Goal: Navigation & Orientation: Find specific page/section

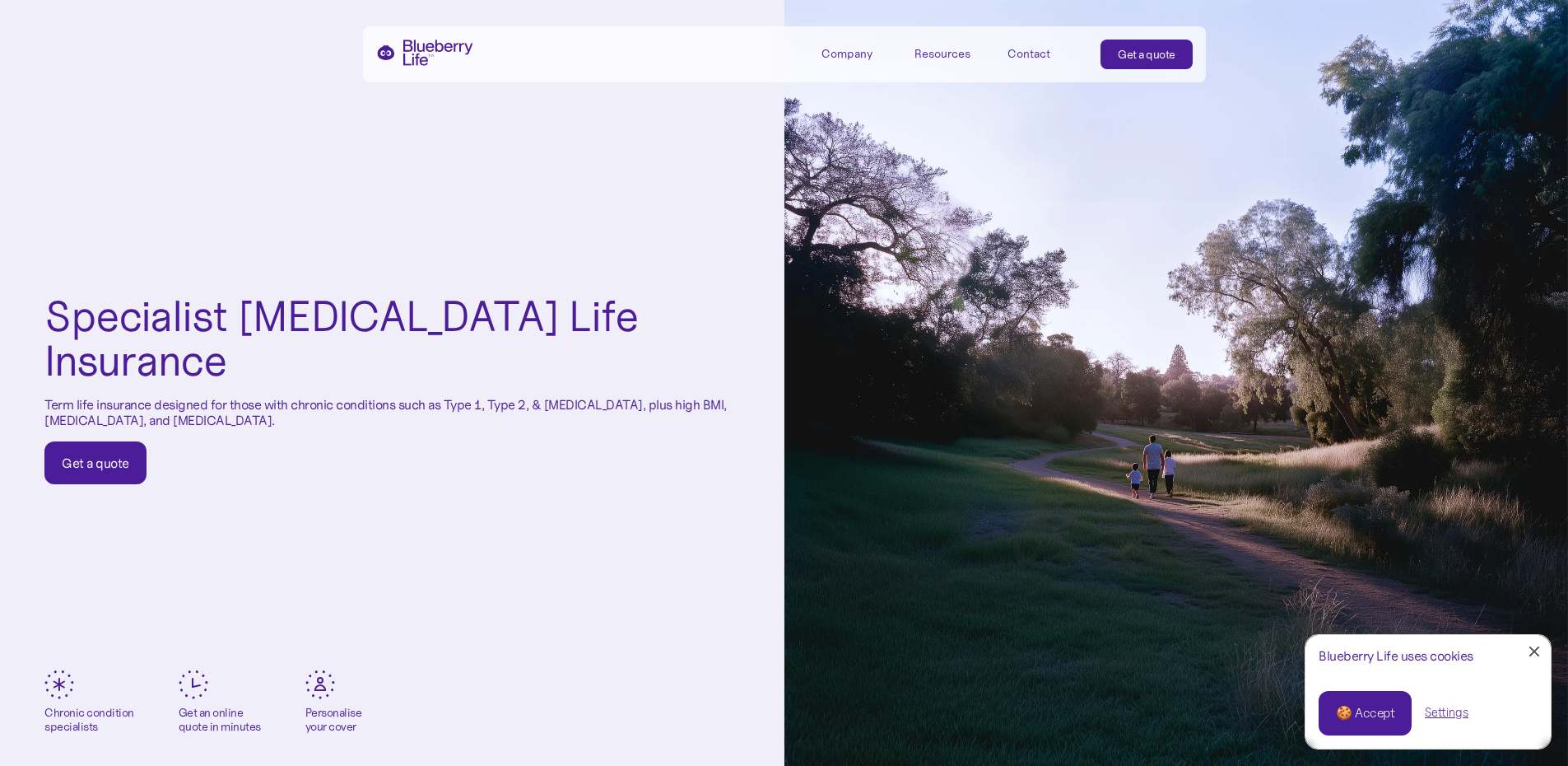
click at [662, 741] on div "Specialist [MEDICAL_DATA] Life Insurance Term life insurance designed for those…" at bounding box center [392, 389] width 785 height 779
click at [698, 656] on div "Specialist [MEDICAL_DATA] Life Insurance Term life insurance designed for those…" at bounding box center [392, 389] width 785 height 779
click at [230, 583] on div "Specialist [MEDICAL_DATA] Life Insurance Term life insurance designed for those…" at bounding box center [392, 389] width 785 height 779
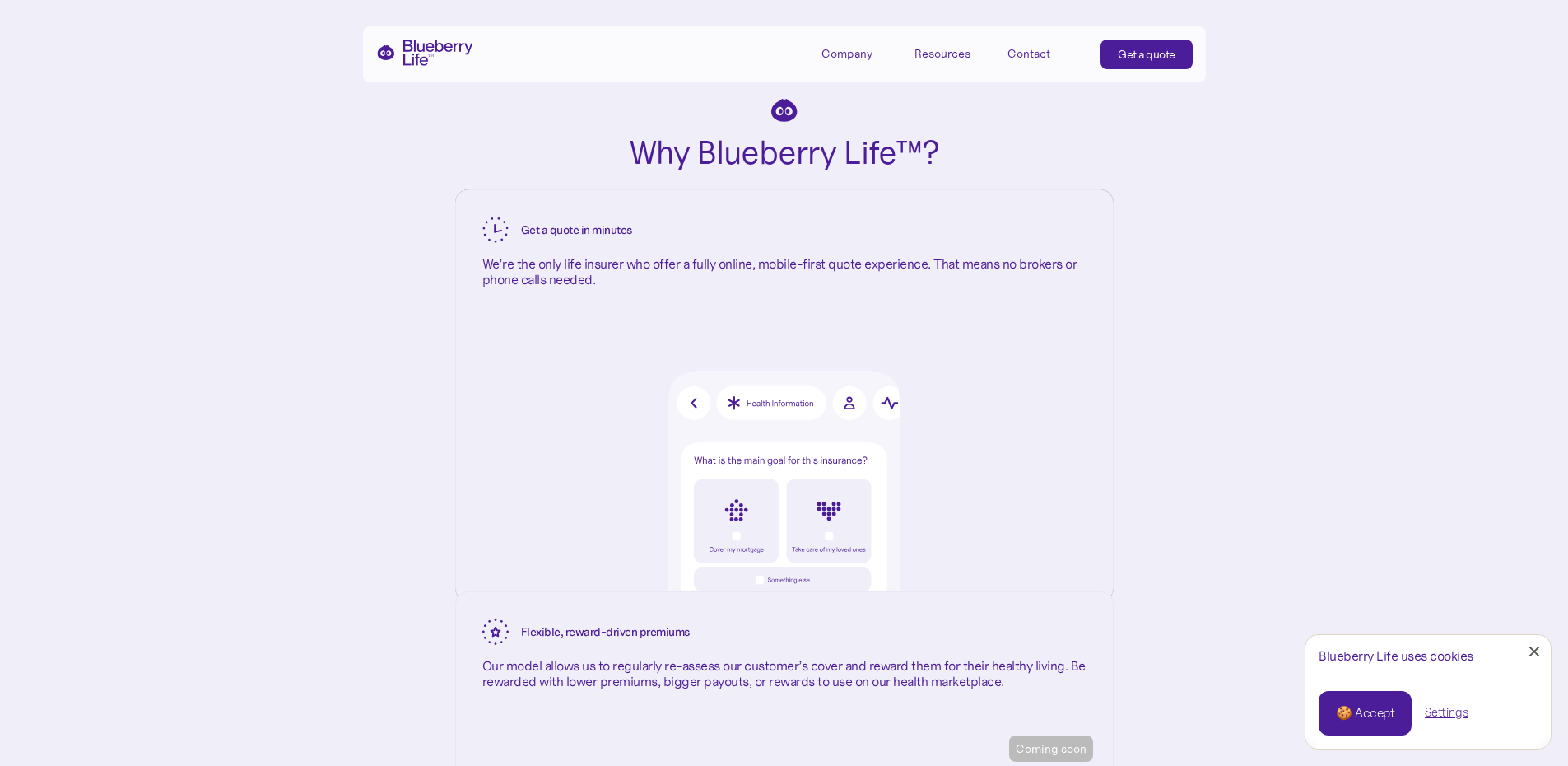
scroll to position [2224, 0]
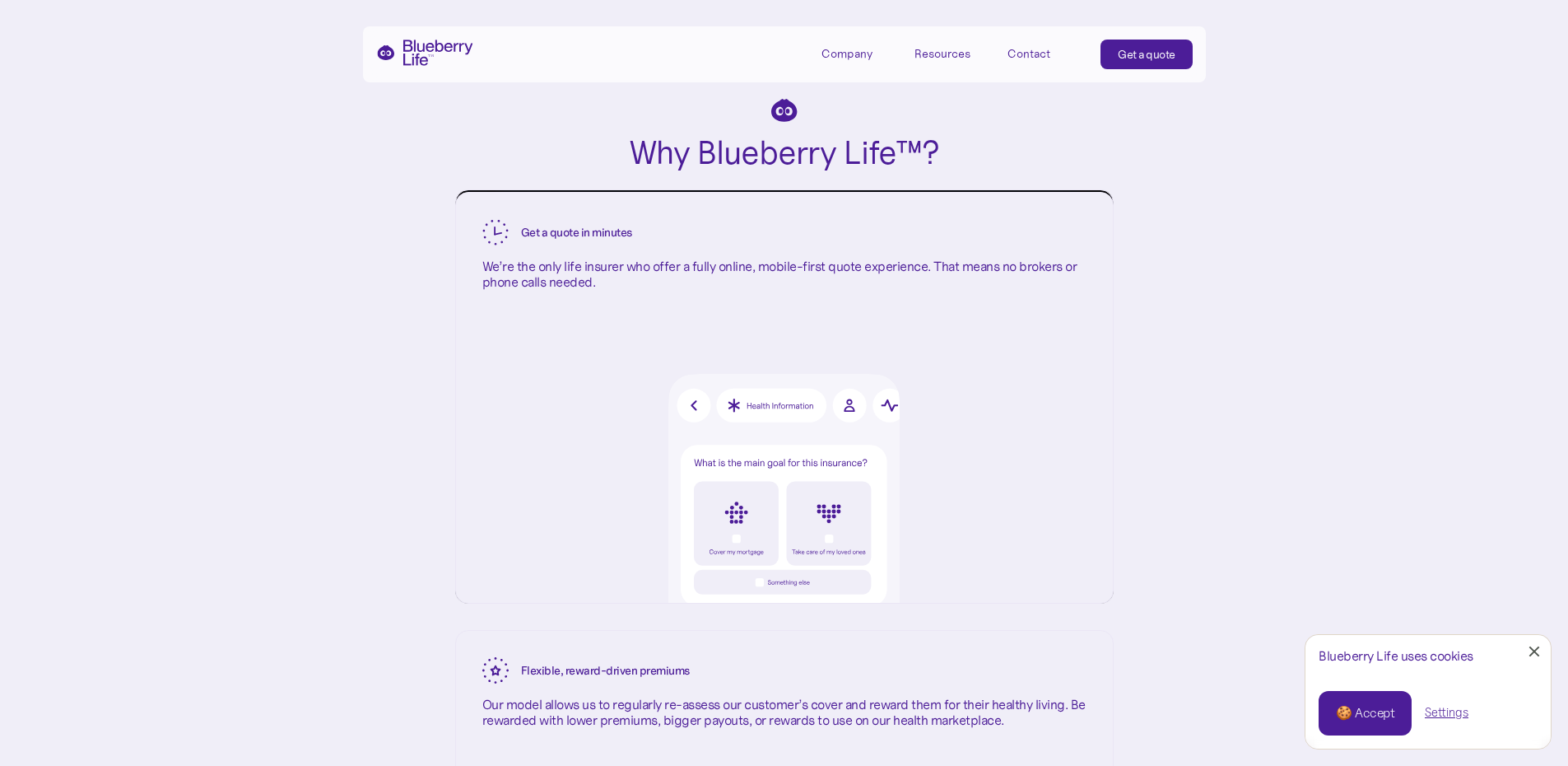
click at [951, 51] on div "Resources" at bounding box center [943, 53] width 56 height 14
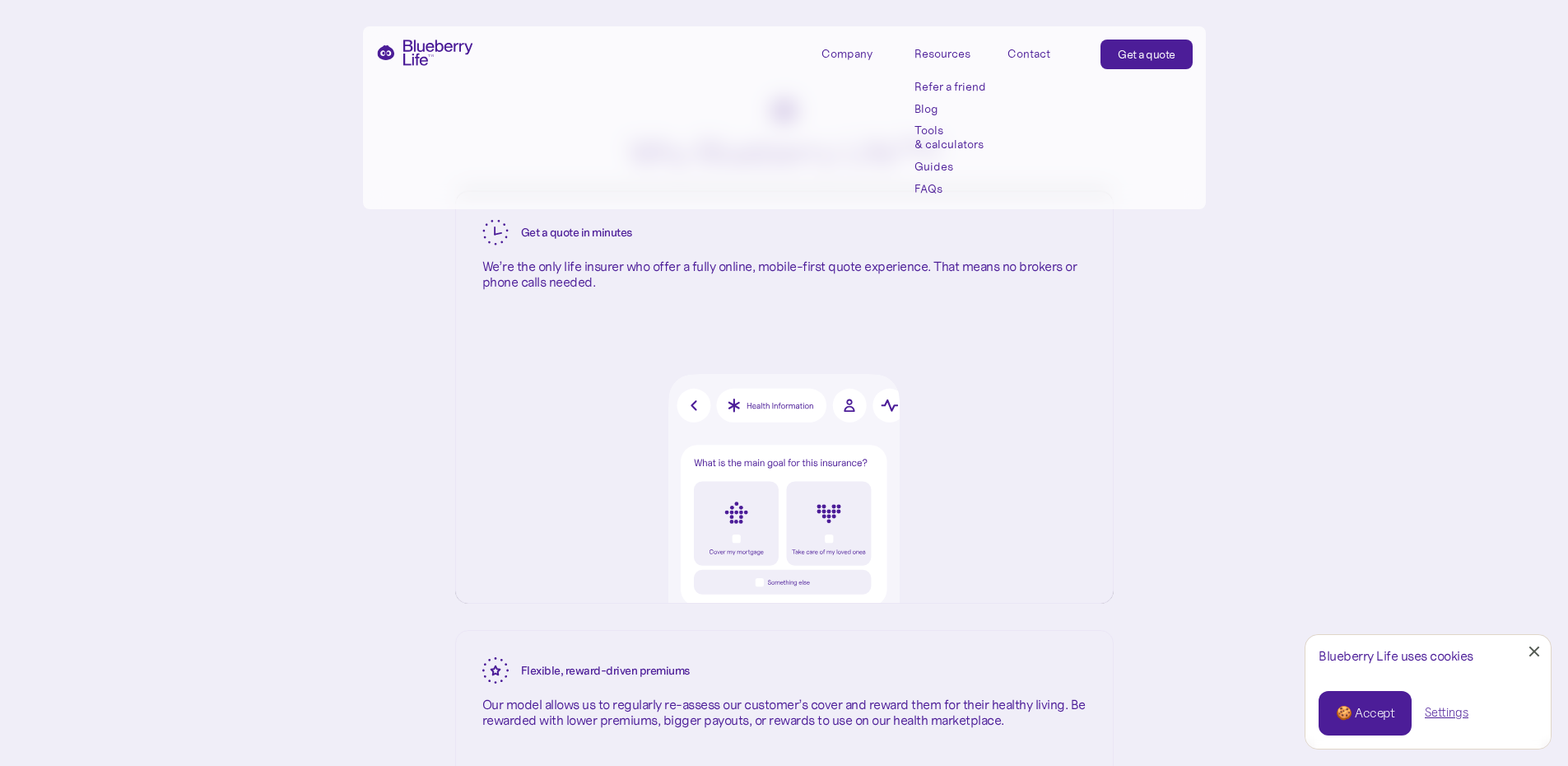
click at [951, 51] on div "Resources" at bounding box center [943, 53] width 56 height 14
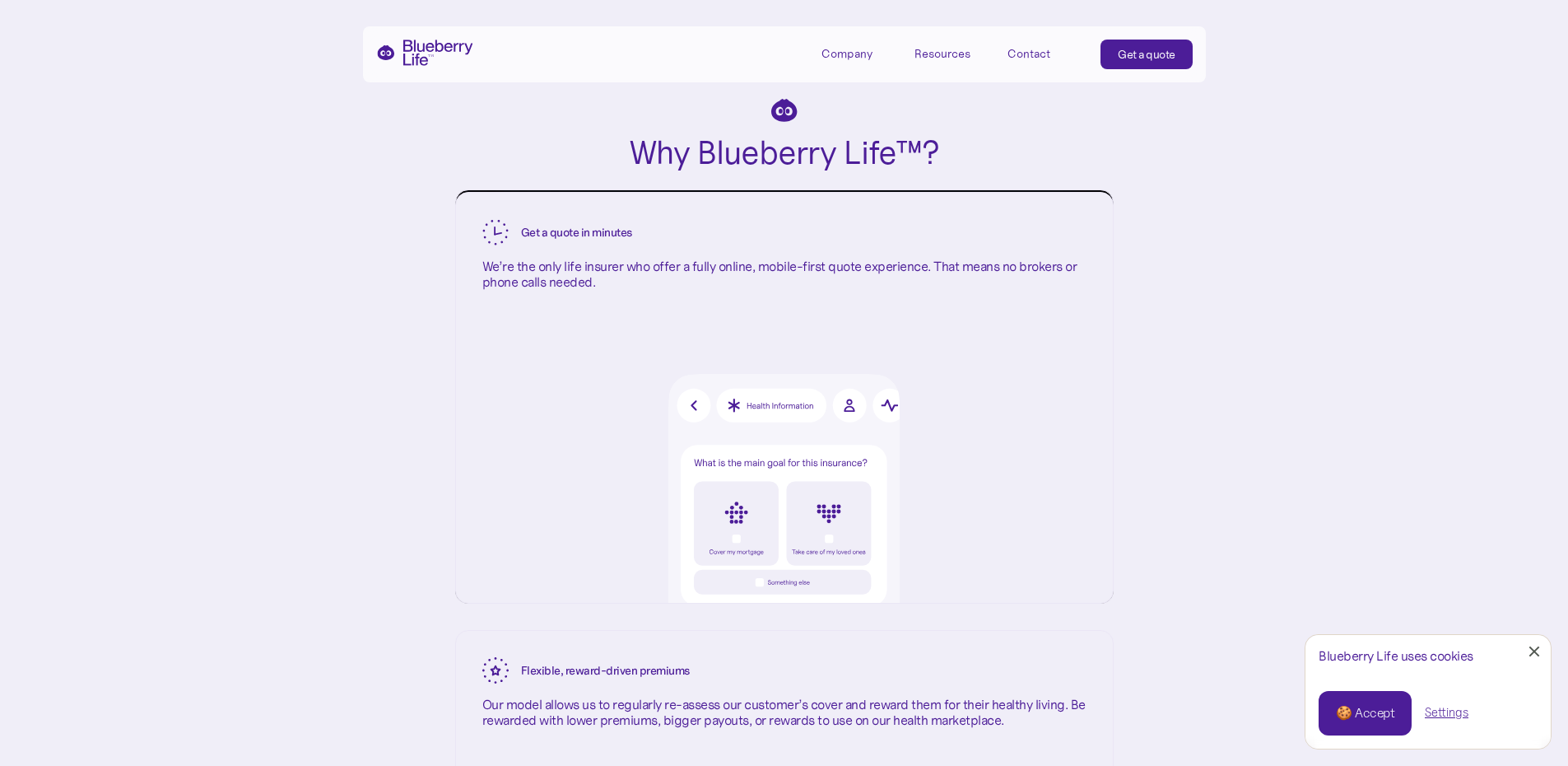
click at [951, 51] on div "Resources" at bounding box center [943, 53] width 56 height 14
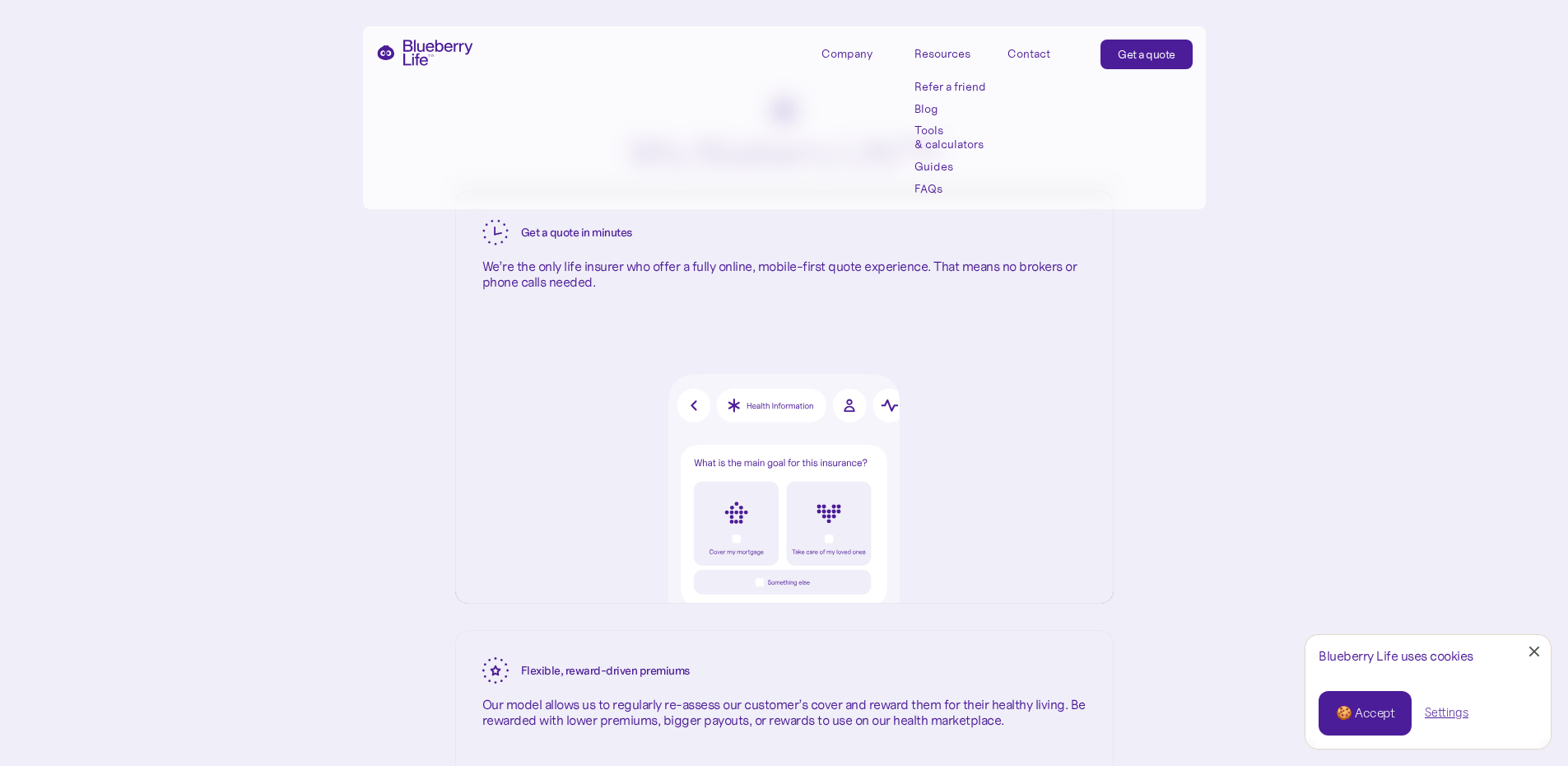
click at [927, 141] on link "Tools & calculators" at bounding box center [952, 137] width 74 height 28
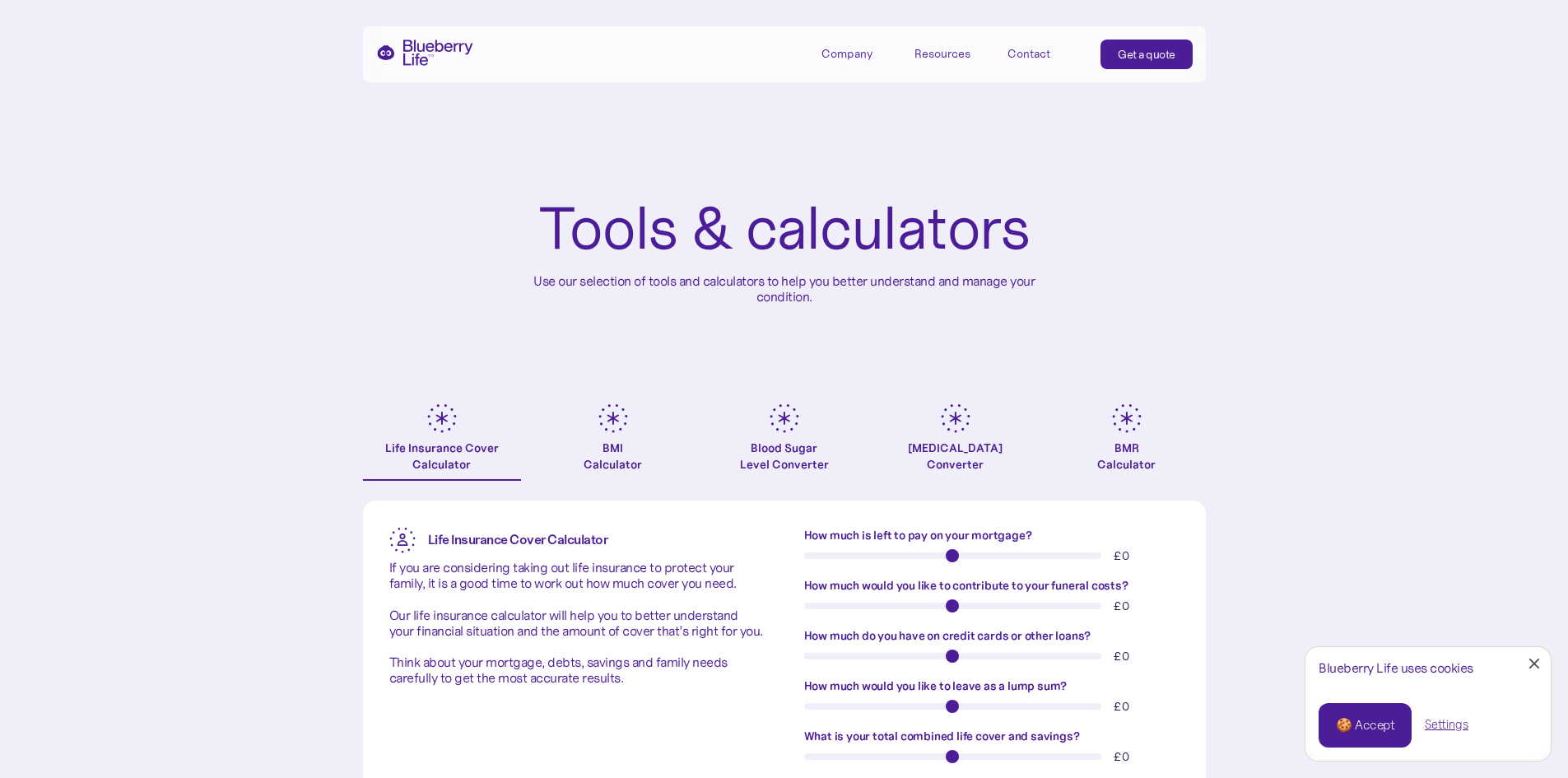
click at [957, 49] on div "Resources" at bounding box center [943, 53] width 56 height 14
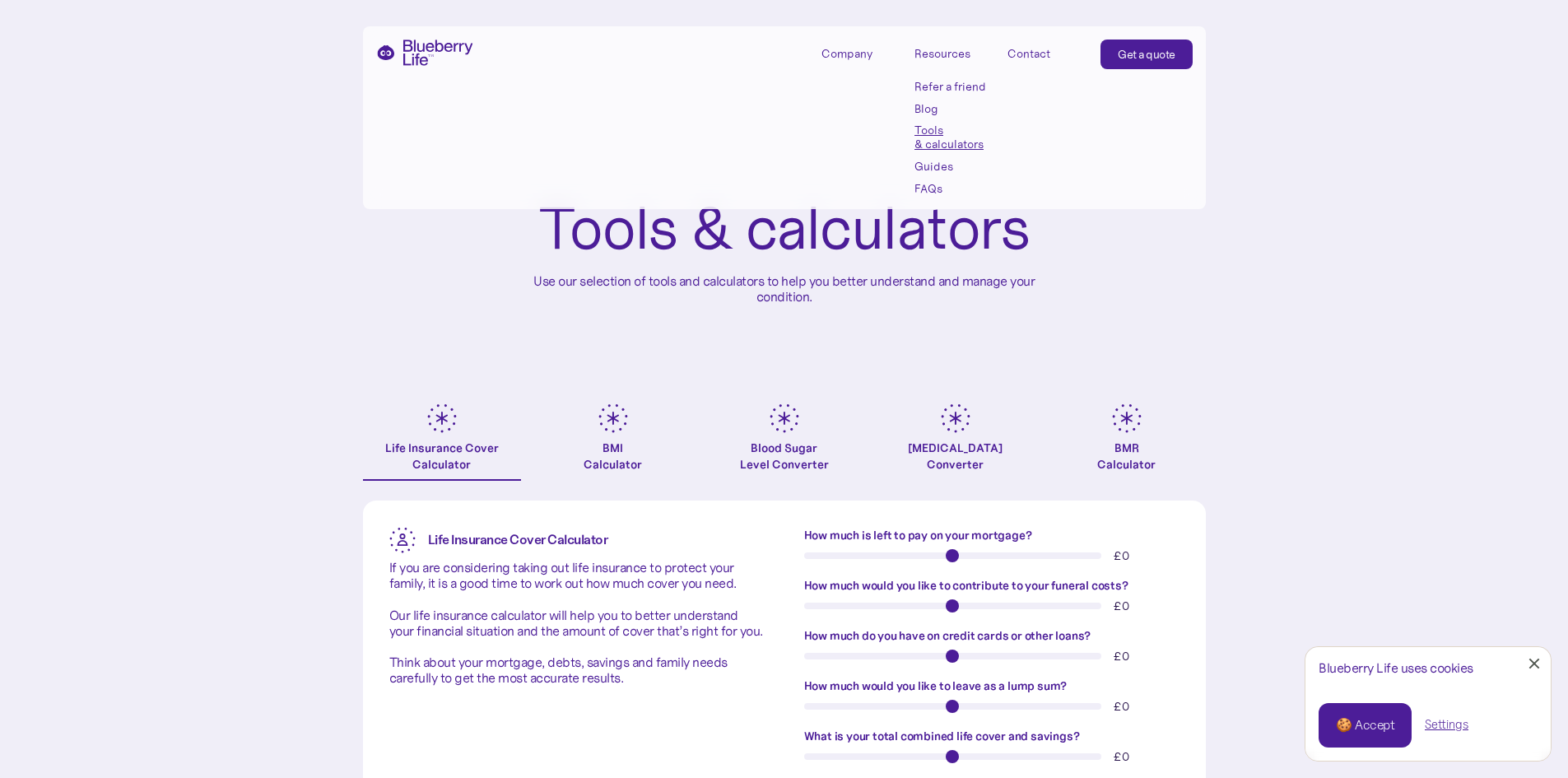
click at [953, 87] on link "Refer a friend" at bounding box center [952, 86] width 74 height 14
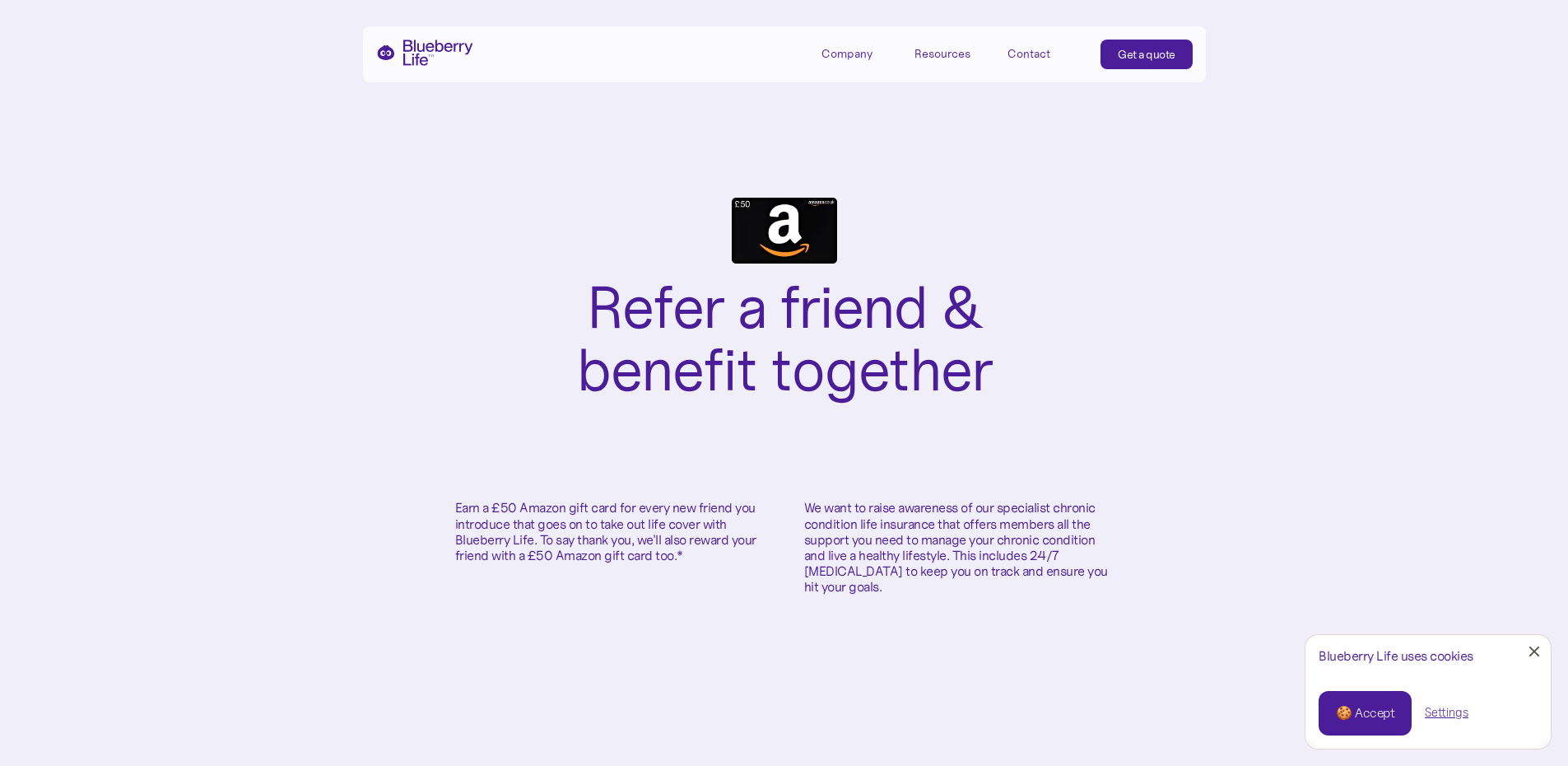
click at [949, 49] on div "Resources" at bounding box center [943, 53] width 56 height 14
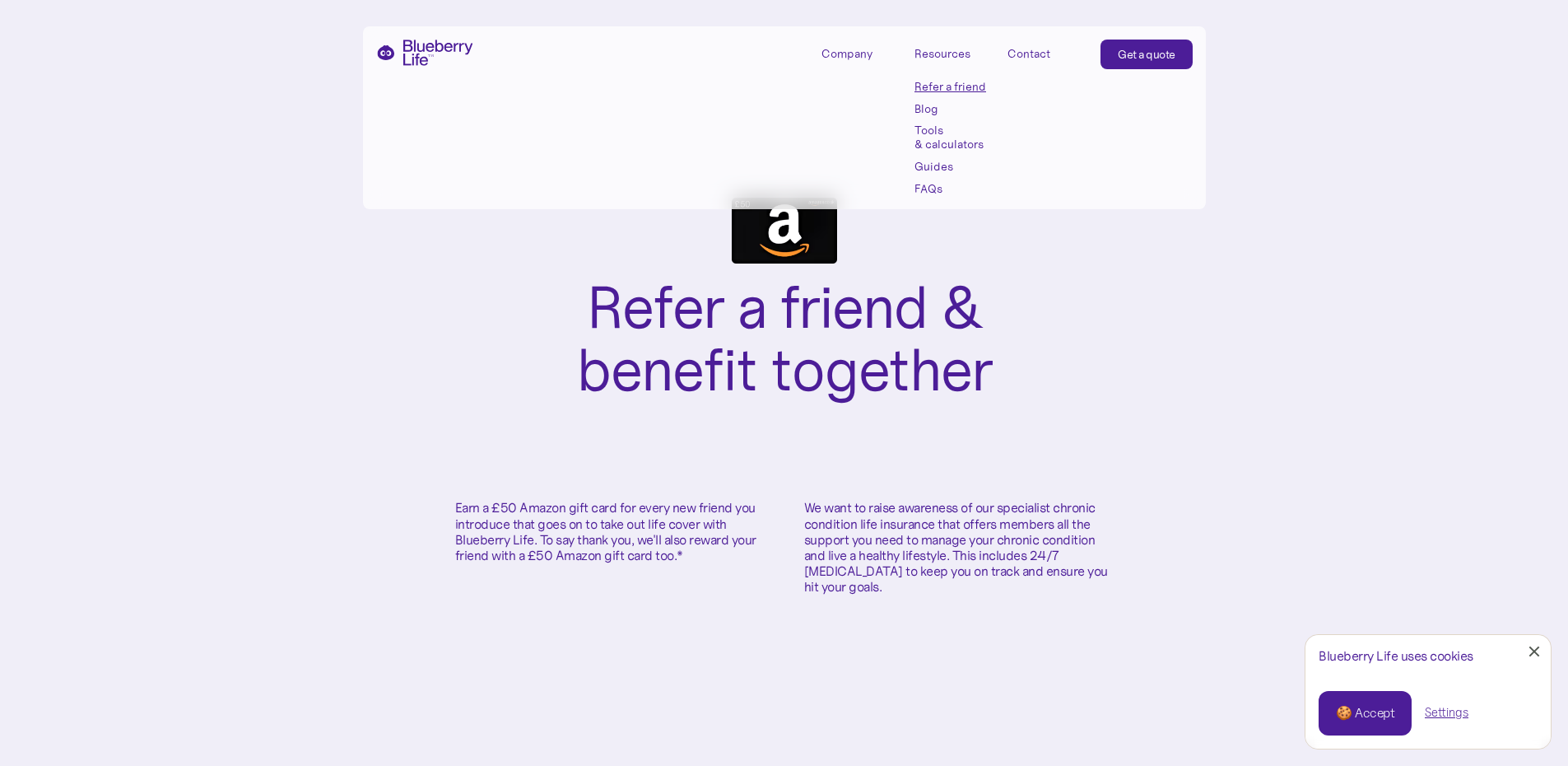
click at [927, 110] on link "Blog" at bounding box center [952, 109] width 74 height 14
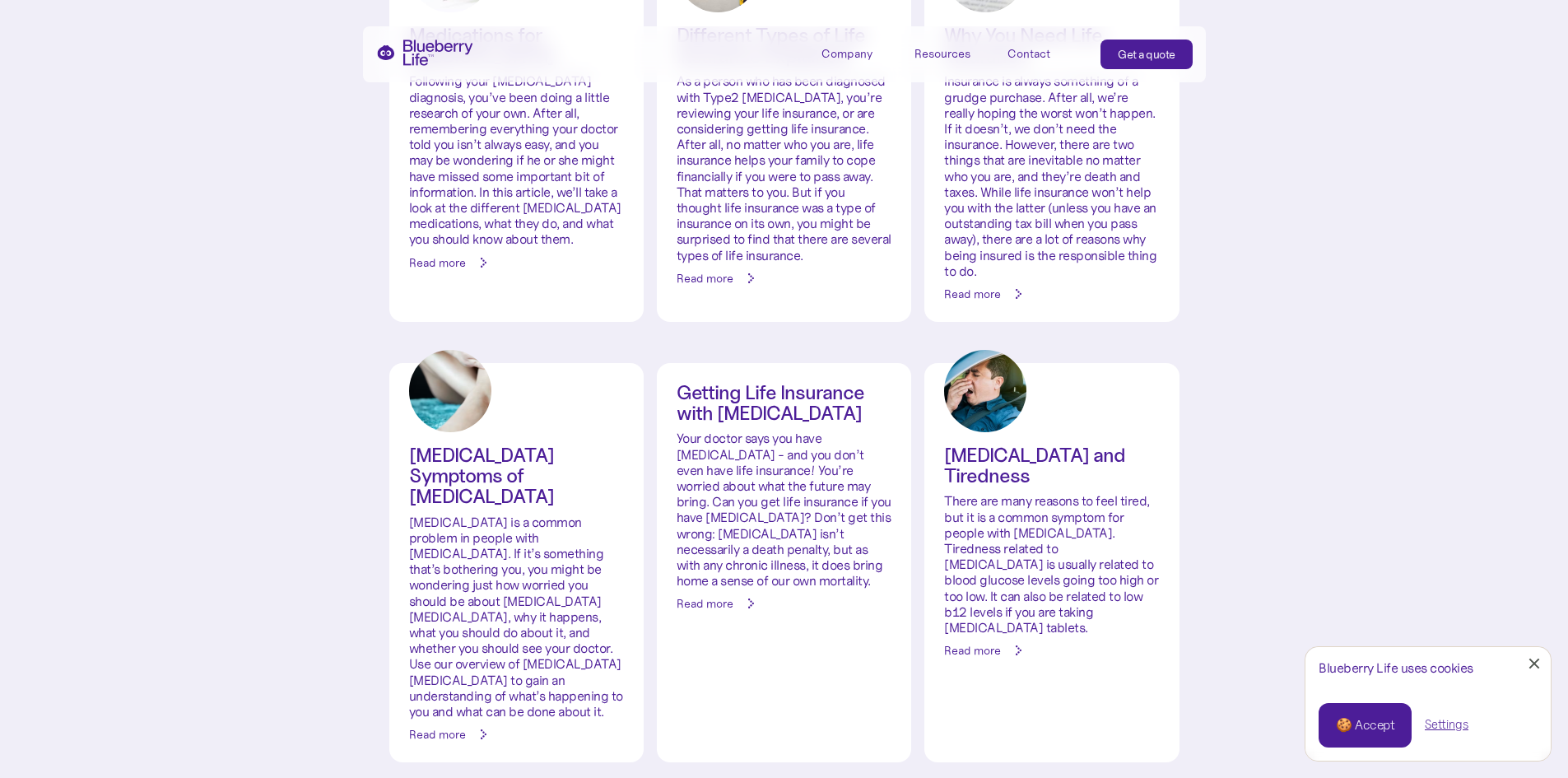
scroll to position [6831, 0]
click at [1530, 660] on div at bounding box center [1534, 664] width 11 height 11
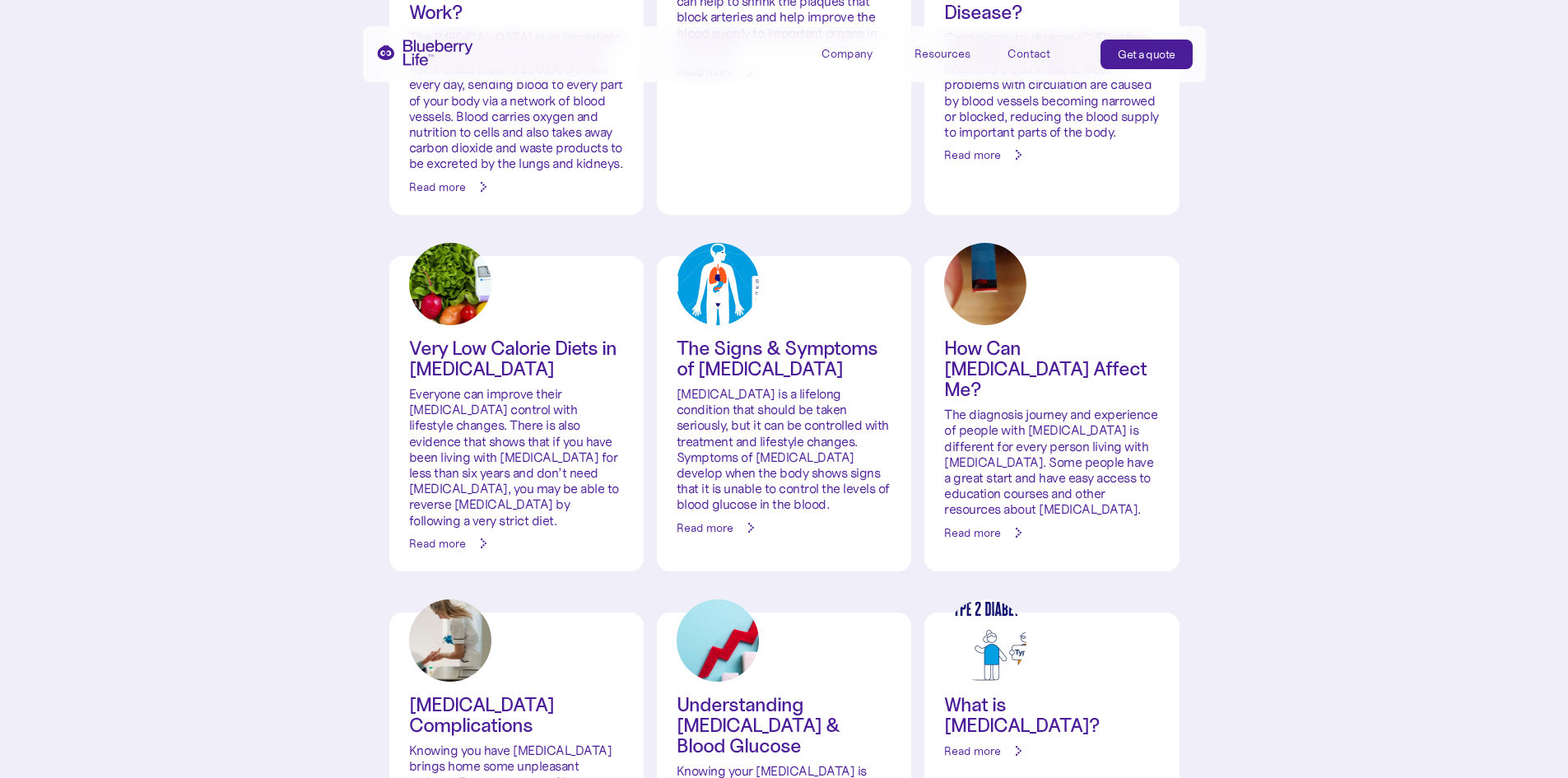
scroll to position [9571, 0]
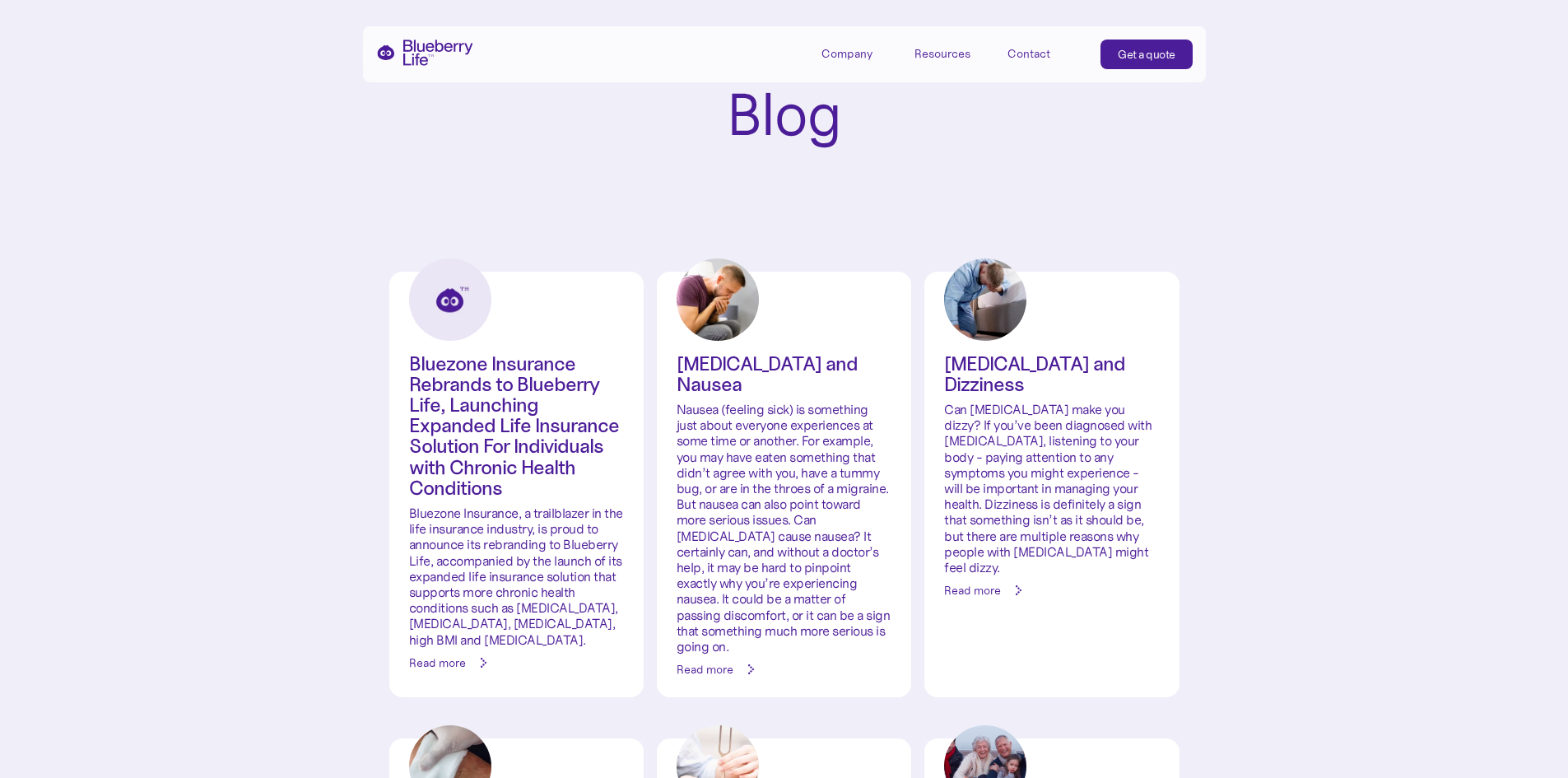
scroll to position [0, 0]
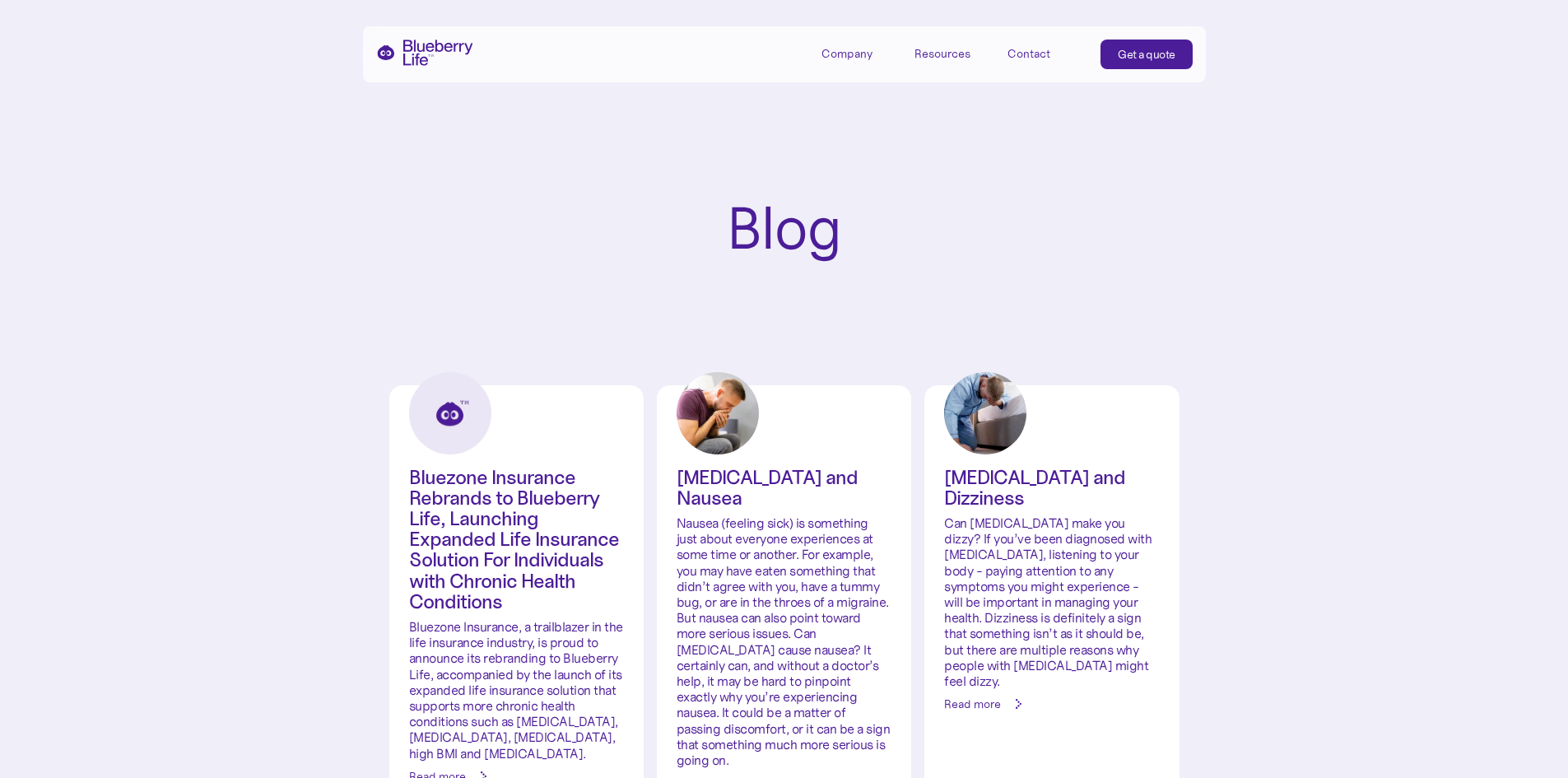
click at [1420, 252] on div "Blog" at bounding box center [784, 229] width 1568 height 260
